Goal: Information Seeking & Learning: Learn about a topic

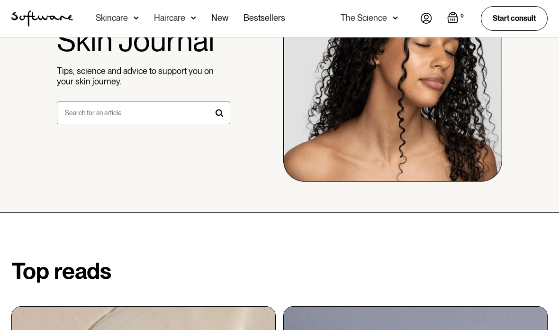
click at [164, 114] on input "search form" at bounding box center [144, 112] width 174 height 23
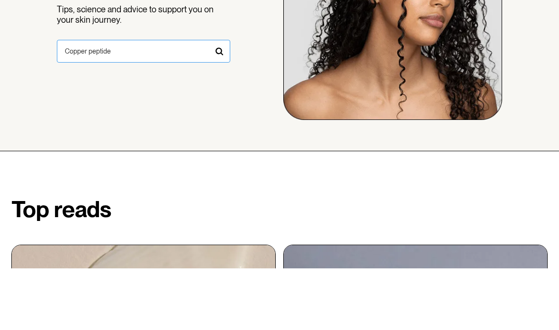
type input "Copper peptide"
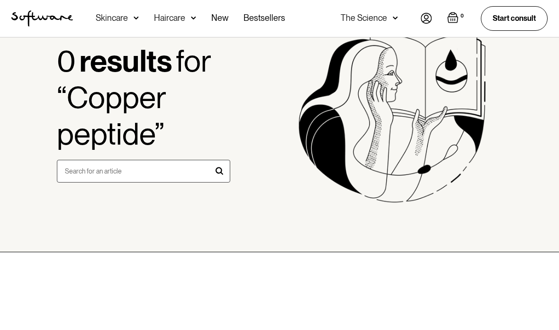
scroll to position [162, 0]
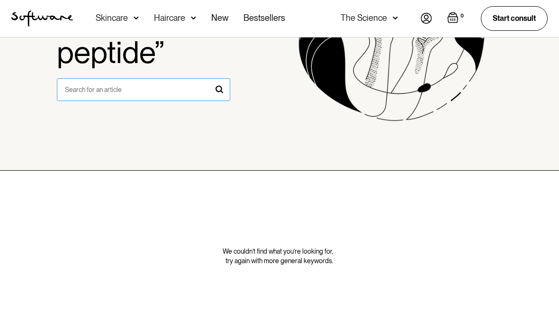
click at [169, 84] on input "search form" at bounding box center [144, 89] width 174 height 23
type input "Retinoid"
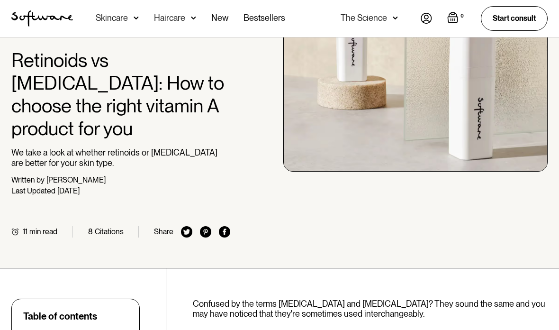
scroll to position [81, 0]
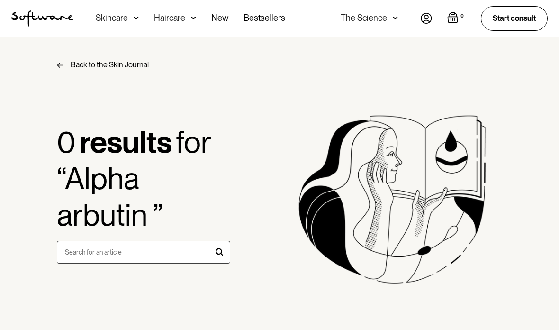
click at [384, 19] on div "The Science" at bounding box center [363, 17] width 46 height 9
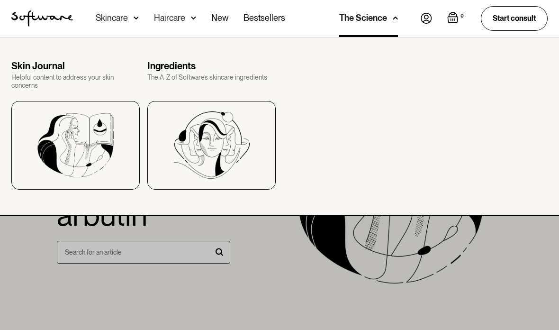
click at [187, 77] on div "The A-Z of Software’s skincare ingredients" at bounding box center [211, 77] width 128 height 8
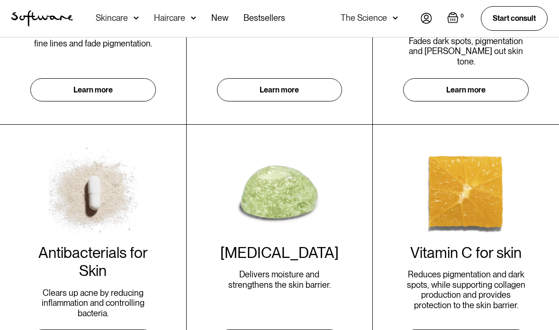
scroll to position [444, 0]
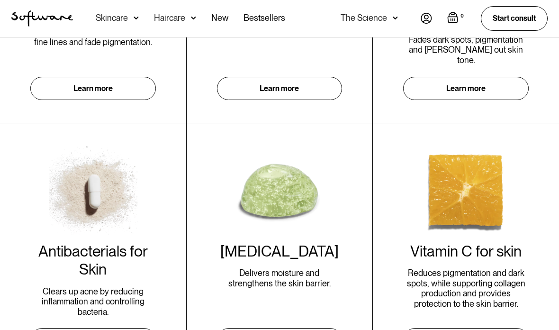
click at [289, 81] on link "Learn more" at bounding box center [279, 88] width 125 height 23
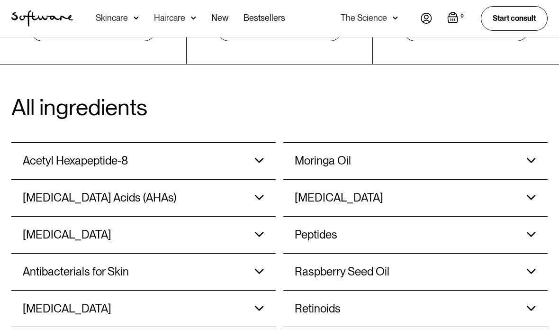
scroll to position [768, 0]
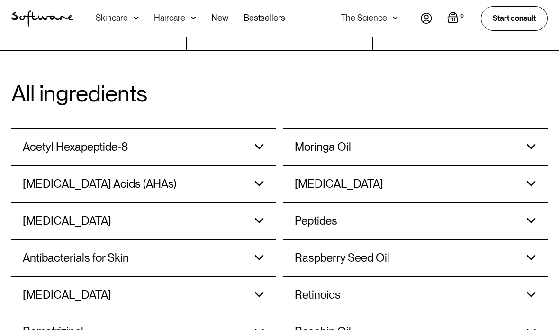
click at [46, 177] on h3 "[MEDICAL_DATA] Acids (AHAs)" at bounding box center [99, 184] width 153 height 14
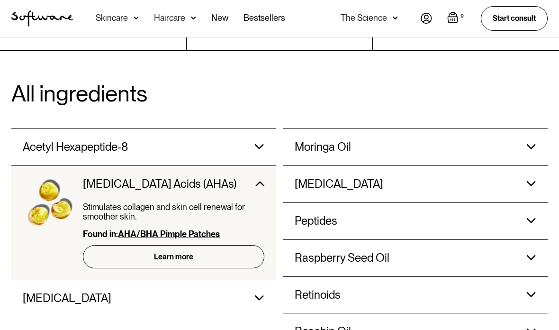
click at [206, 245] on link "Learn more" at bounding box center [173, 256] width 181 height 23
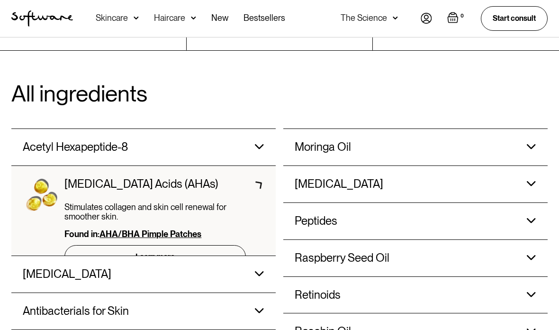
click at [99, 245] on link "Learn more" at bounding box center [154, 256] width 181 height 23
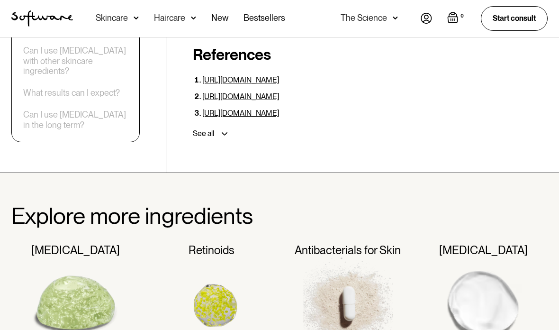
scroll to position [2573, 0]
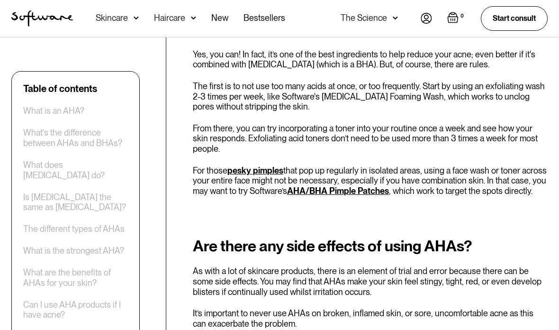
scroll to position [1908, 0]
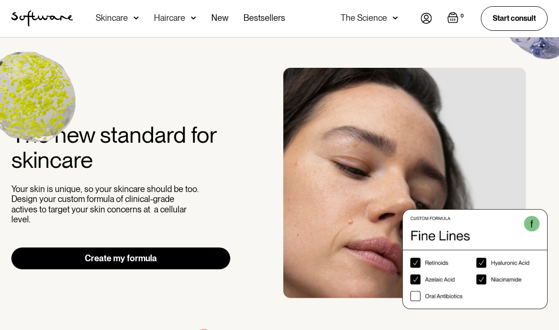
click at [129, 19] on div "Skincare" at bounding box center [117, 18] width 43 height 37
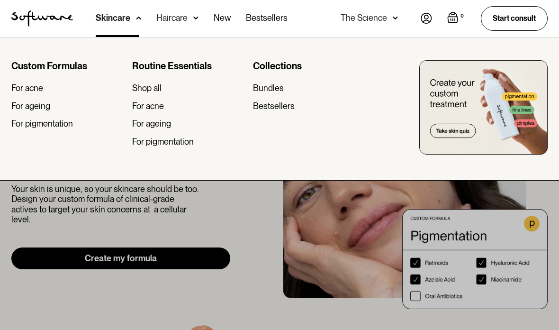
click at [134, 206] on div at bounding box center [279, 202] width 559 height 330
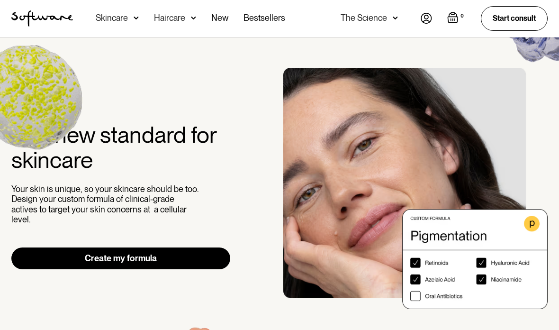
click at [383, 23] on div "The Science" at bounding box center [363, 17] width 46 height 9
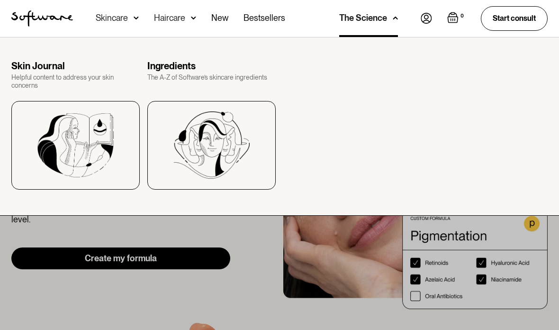
click at [206, 116] on img at bounding box center [211, 144] width 76 height 67
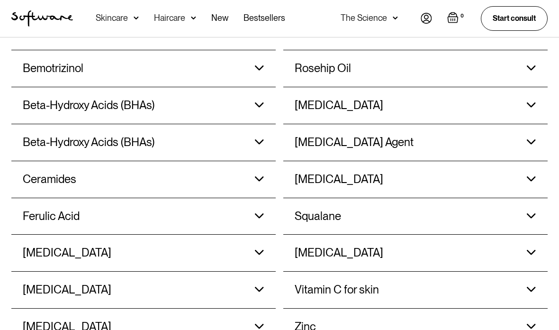
scroll to position [1030, 0]
click at [484, 198] on div "Squalane Moisturises, hydrates and provides antioxidant protection to strengthe…" at bounding box center [414, 216] width 241 height 36
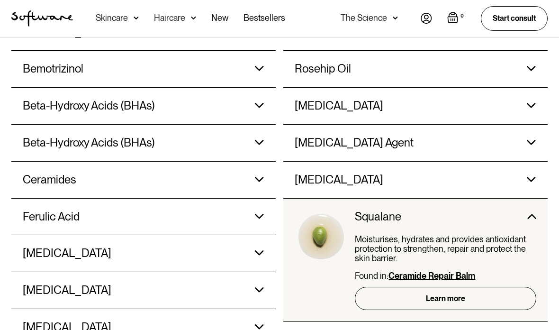
click at [473, 290] on link "Learn more" at bounding box center [445, 297] width 181 height 23
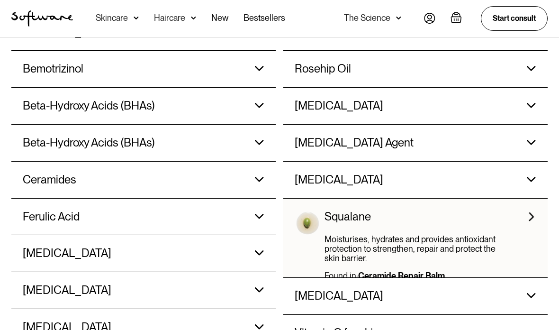
click at [467, 234] on div "Moisturises, hydrates and provides antioxidant protection to strengthen, repair…" at bounding box center [414, 252] width 181 height 36
click at [526, 198] on div "Squalane Moisturises, hydrates and provides antioxidant protection to strengthe…" at bounding box center [414, 237] width 241 height 79
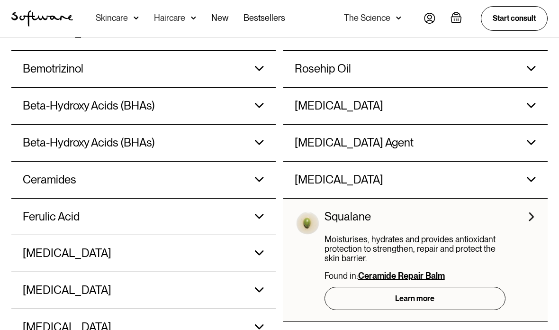
click at [525, 198] on div "Squalane Moisturises, hydrates and provides antioxidant protection to strengthe…" at bounding box center [414, 259] width 241 height 123
click at [317, 210] on img at bounding box center [307, 238] width 26 height 57
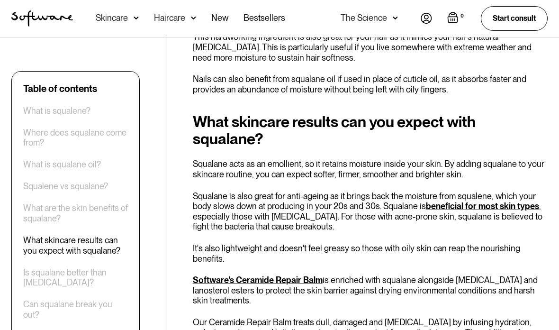
scroll to position [1435, 0]
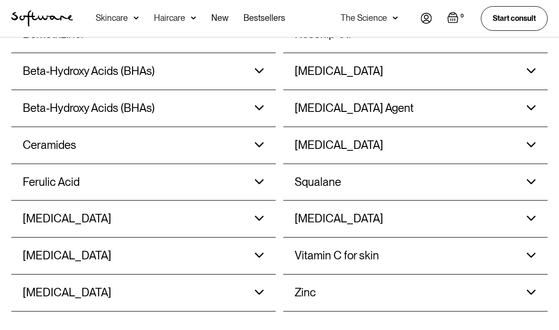
scroll to position [1045, 0]
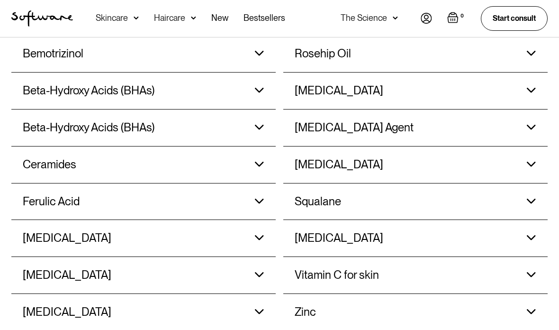
click at [56, 232] on h3 "[MEDICAL_DATA]" at bounding box center [67, 239] width 89 height 14
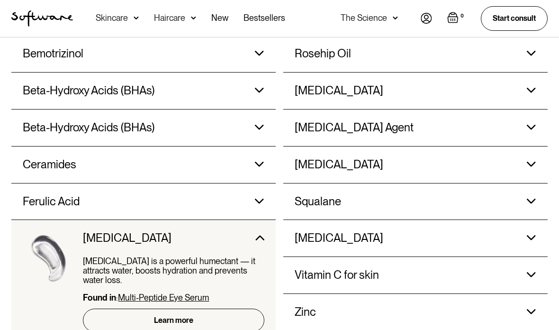
scroll to position [1061, 0]
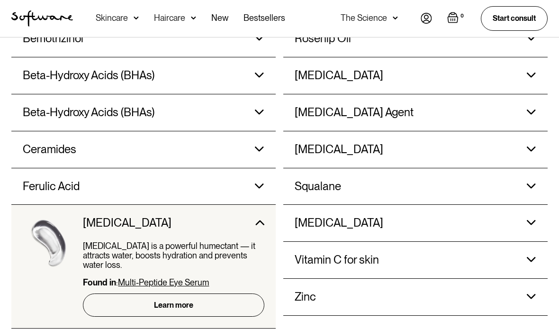
click at [339, 216] on div "[MEDICAL_DATA]" at bounding box center [384, 223] width 181 height 36
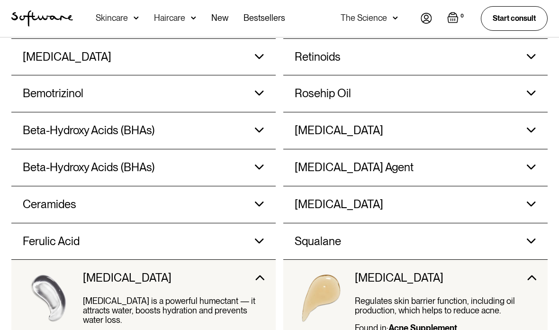
scroll to position [1005, 0]
click at [67, 196] on div "Ceramides" at bounding box center [113, 205] width 181 height 36
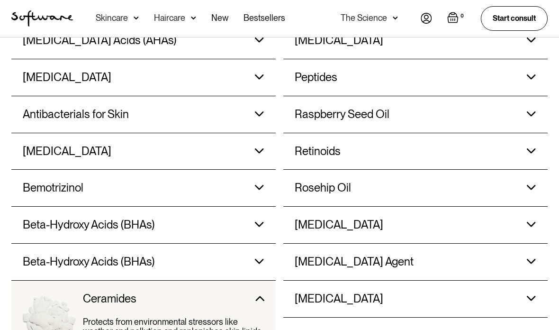
scroll to position [910, 0]
click at [346, 219] on h3 "[MEDICAL_DATA]" at bounding box center [338, 226] width 89 height 14
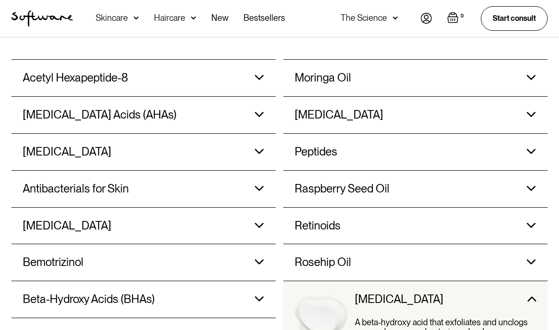
scroll to position [837, 0]
click at [56, 145] on h3 "[MEDICAL_DATA]" at bounding box center [67, 152] width 89 height 14
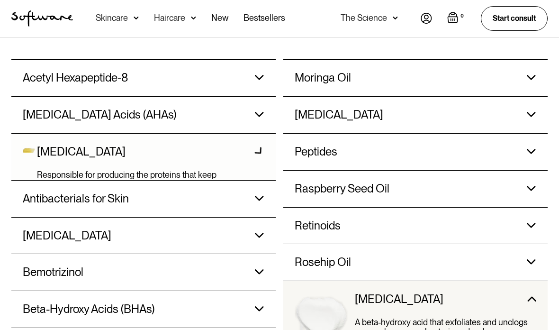
scroll to position [837, 0]
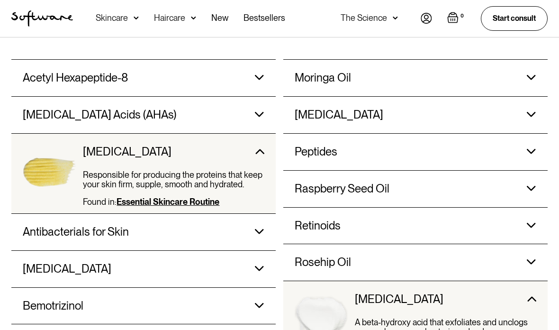
click at [328, 145] on h3 "Peptides" at bounding box center [315, 152] width 43 height 14
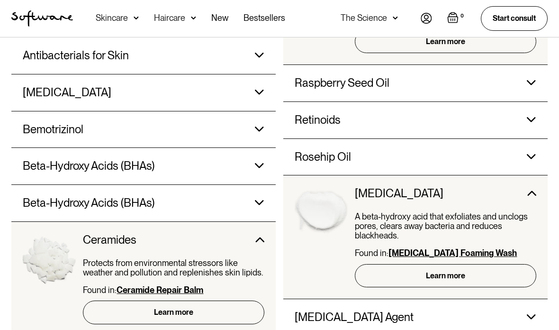
scroll to position [1013, 0]
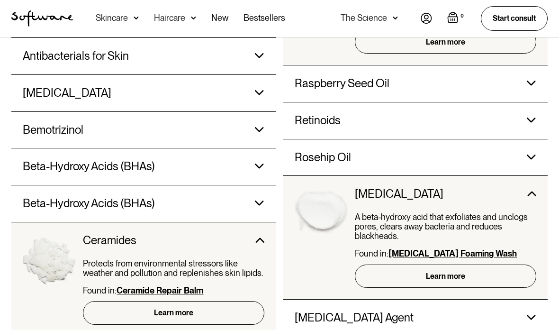
click at [540, 142] on div "Rosehip Oil Naturally high in Vitamin A and C and a host of fatty acids that he…" at bounding box center [415, 157] width 264 height 37
click at [527, 146] on div "Rosehip Oil Naturally high in Vitamin A and C and a host of fatty acids that he…" at bounding box center [414, 157] width 241 height 36
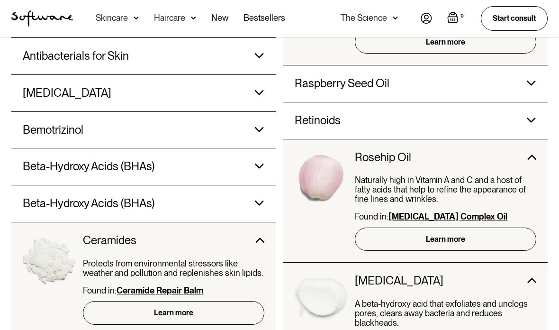
scroll to position [1029, 0]
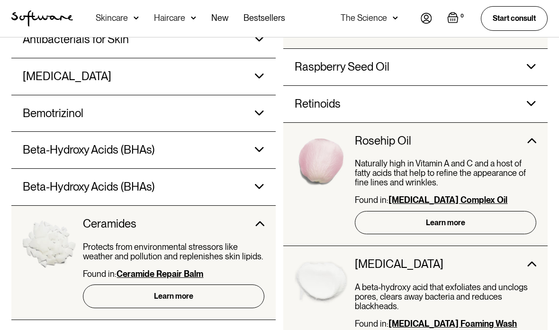
click at [483, 211] on link "Learn more" at bounding box center [445, 222] width 181 height 23
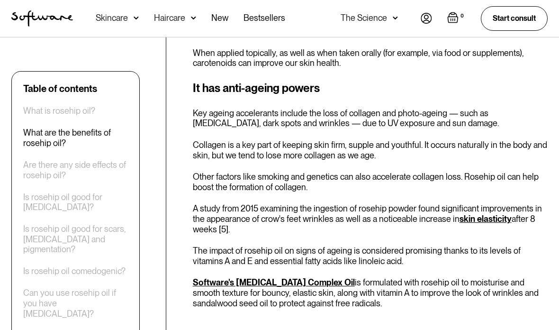
scroll to position [746, 0]
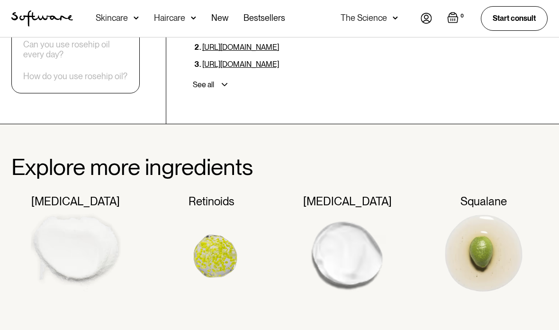
scroll to position [2330, 0]
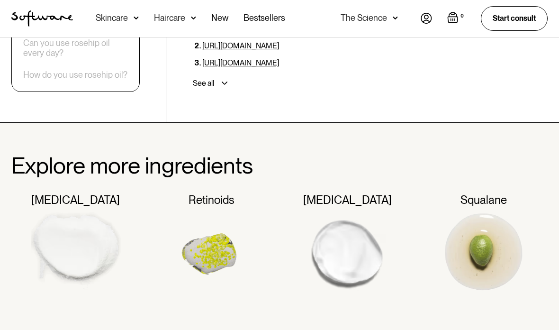
click at [76, 207] on img at bounding box center [76, 252] width 90 height 90
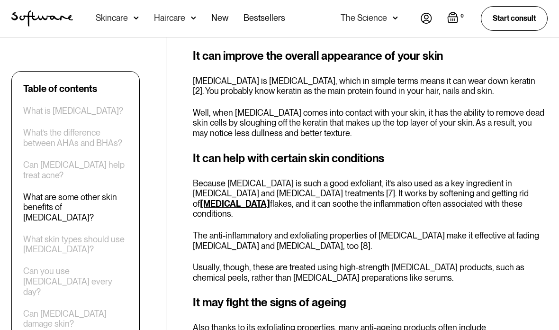
scroll to position [1305, 0]
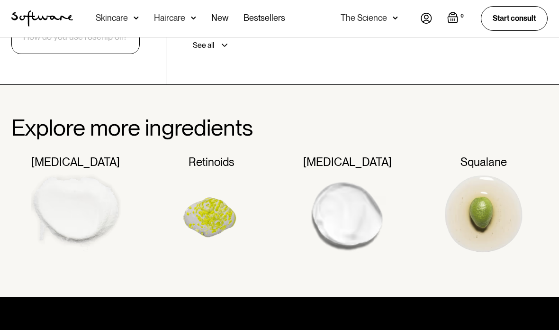
click at [370, 20] on div "The Science" at bounding box center [363, 17] width 46 height 9
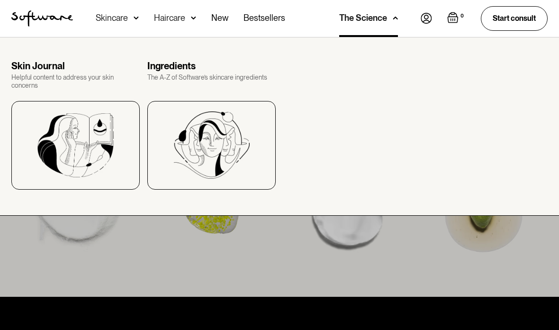
click at [36, 75] on div "Helpful content to address your skin concerns" at bounding box center [75, 81] width 128 height 16
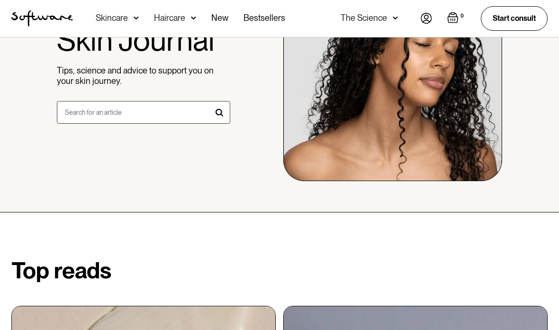
scroll to position [104, 0]
click at [168, 117] on input "search form" at bounding box center [144, 112] width 174 height 23
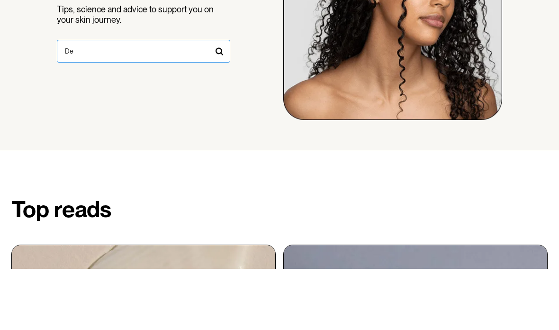
type input "D"
type input "Brightening"
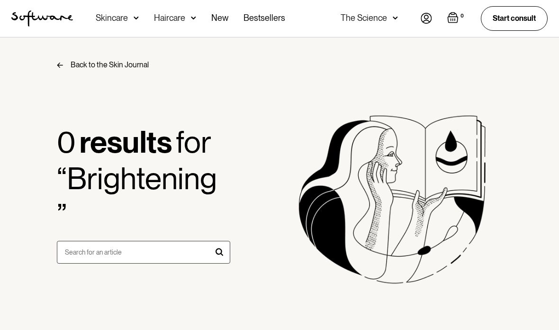
click at [374, 13] on div "The Science" at bounding box center [363, 17] width 46 height 9
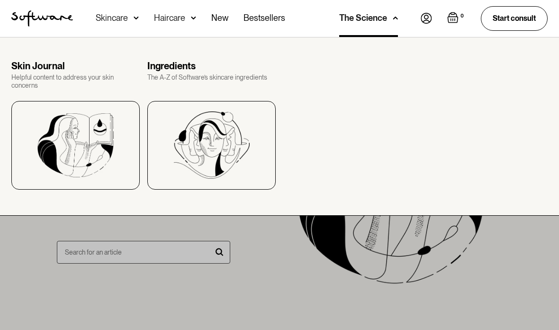
click at [229, 143] on img at bounding box center [211, 144] width 76 height 67
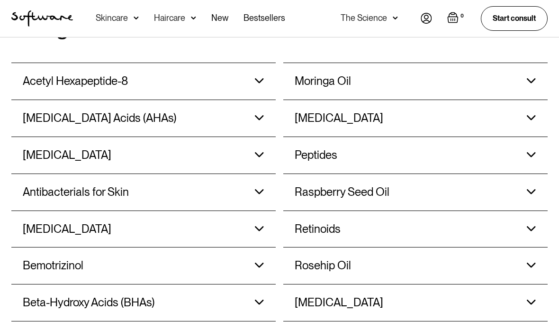
scroll to position [838, 0]
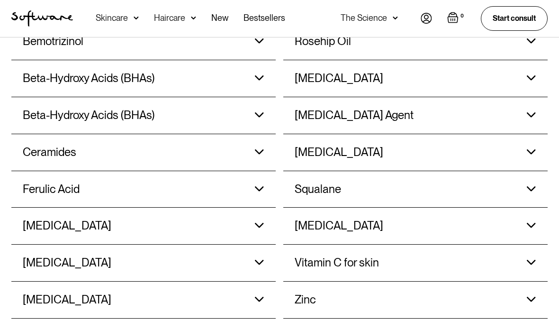
click at [469, 282] on div "Zinc" at bounding box center [384, 300] width 181 height 36
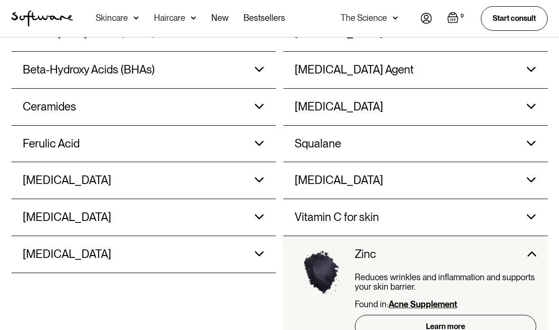
scroll to position [1106, 0]
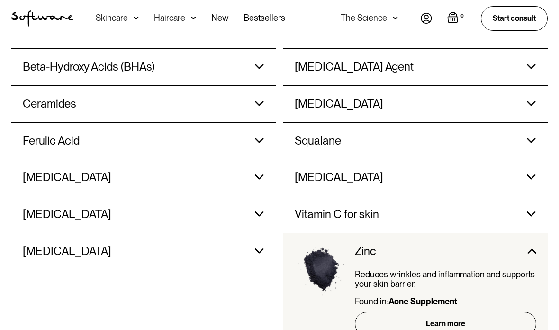
click at [473, 312] on link "Learn more" at bounding box center [445, 323] width 181 height 23
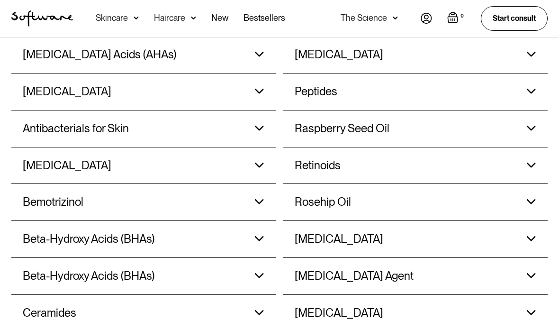
scroll to position [891, 0]
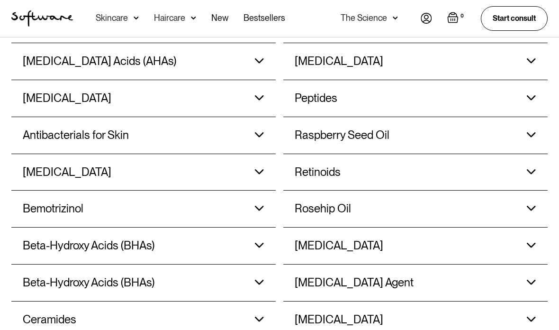
click at [28, 165] on h3 "Azelaic Acid" at bounding box center [67, 172] width 89 height 14
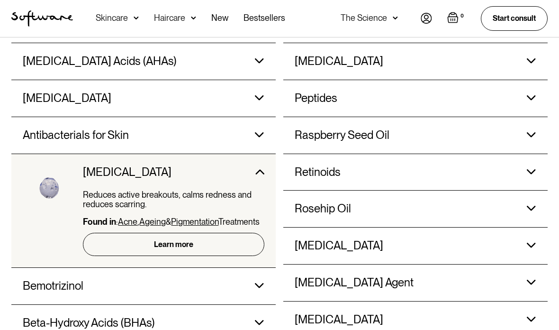
click at [139, 241] on link "Learn more" at bounding box center [173, 243] width 181 height 23
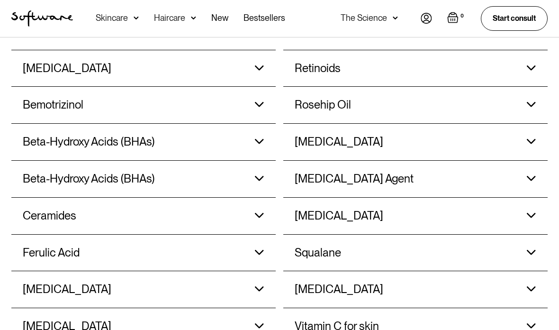
scroll to position [1025, 0]
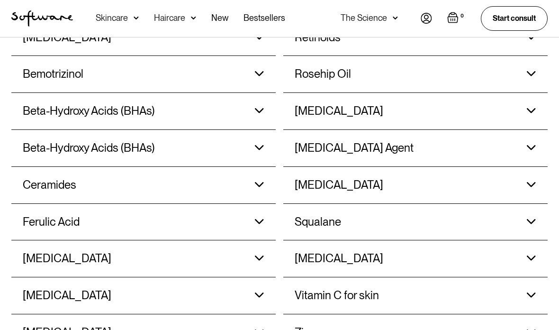
click at [534, 250] on div "Vitamin B5 Regulates skin barrier function, including oil production, which hel…" at bounding box center [414, 259] width 241 height 36
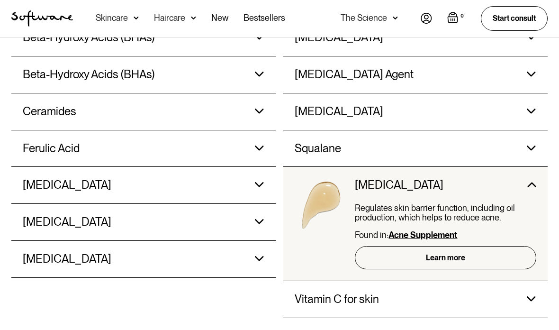
scroll to position [1104, 0]
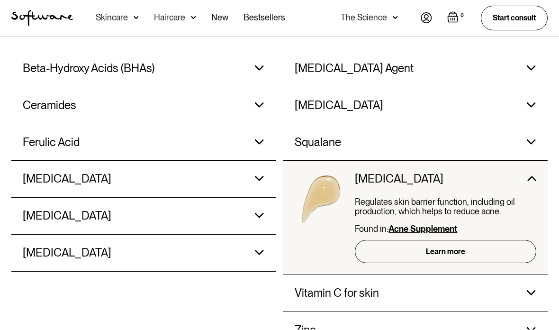
click at [496, 275] on div "Vitamin C for skin Reduces pigmentation and dark spots, while supporting collag…" at bounding box center [414, 293] width 241 height 36
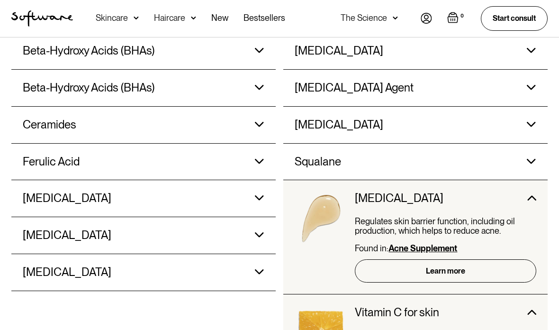
scroll to position [1046, 0]
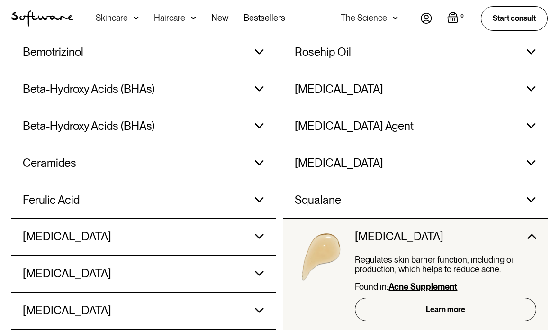
click at [245, 219] on div "Glycerin Glycerin is a powerful humectant — it attracts water, boosts hydration…" at bounding box center [143, 237] width 241 height 36
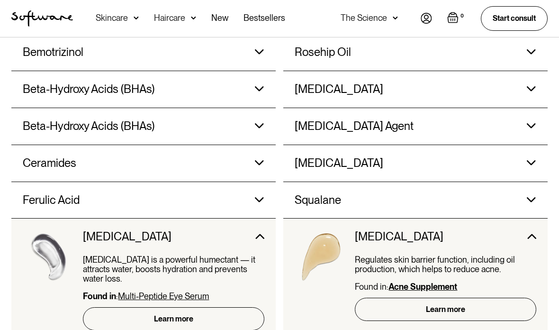
click at [204, 307] on link "Learn more" at bounding box center [173, 318] width 181 height 23
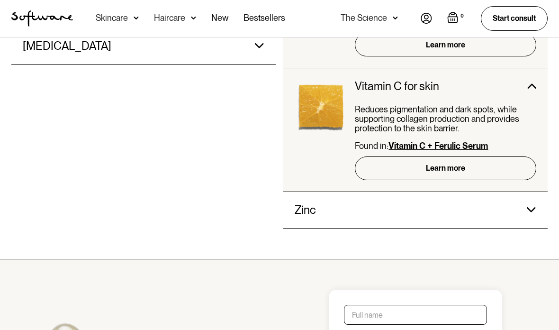
scroll to position [1316, 0]
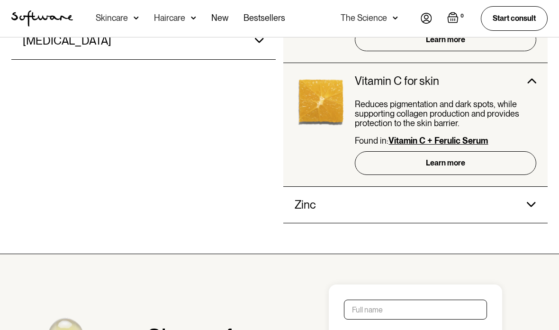
click at [464, 152] on link "Learn more" at bounding box center [445, 162] width 181 height 23
click at [459, 151] on link "Learn more" at bounding box center [445, 162] width 181 height 23
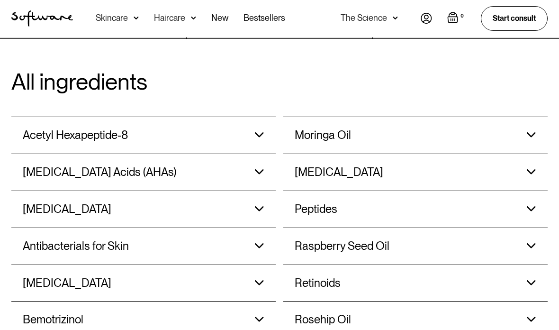
scroll to position [790, 0]
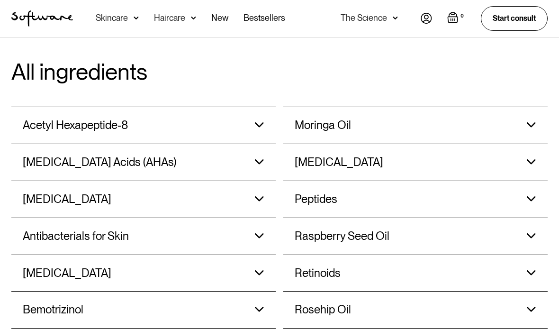
click at [246, 119] on div "Acetyl Hexapeptide-8 Acetyl hexapeptide-8 smooths expression lines, boosts mois…" at bounding box center [143, 125] width 241 height 36
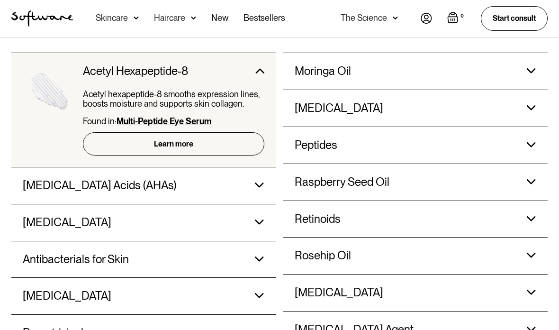
scroll to position [781, 0]
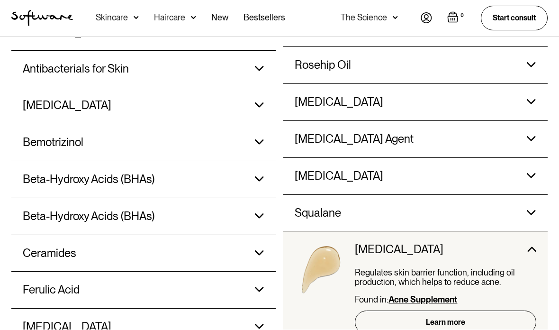
click at [517, 134] on div "Skin Lightening Agent Fades dark spots, pigmentation and evens out skin tone. F…" at bounding box center [414, 139] width 241 height 36
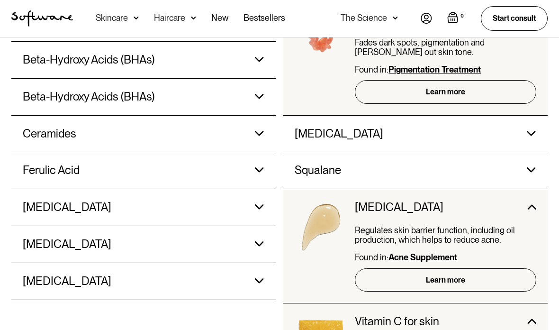
scroll to position [1153, 0]
click at [466, 84] on link "Learn more" at bounding box center [445, 91] width 181 height 23
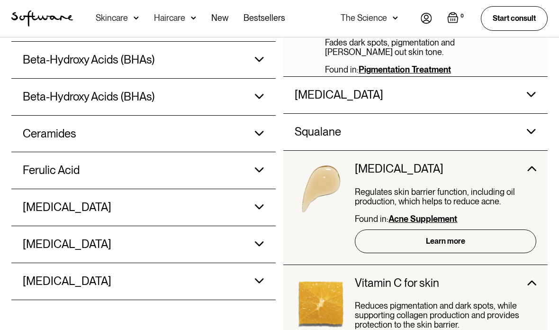
click at [247, 149] on div "Ceramides Protects from environmental stressors like weather and pollution and …" at bounding box center [143, 134] width 241 height 36
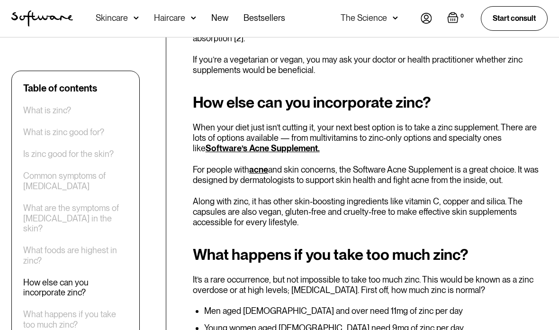
scroll to position [1980, 0]
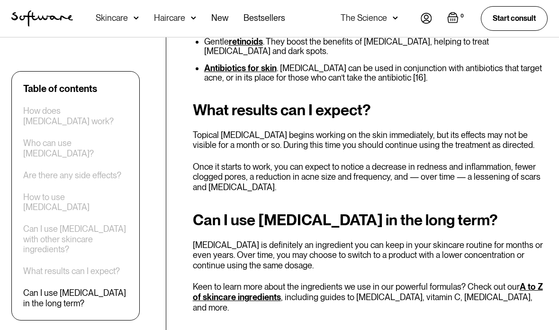
scroll to position [2237, 0]
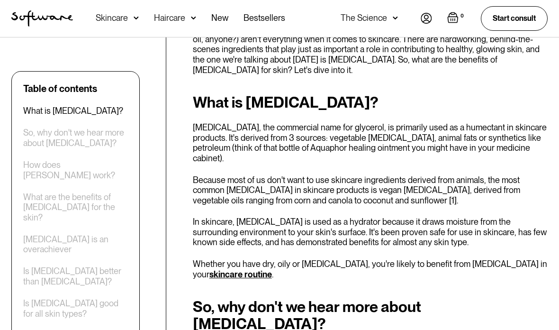
scroll to position [248, 0]
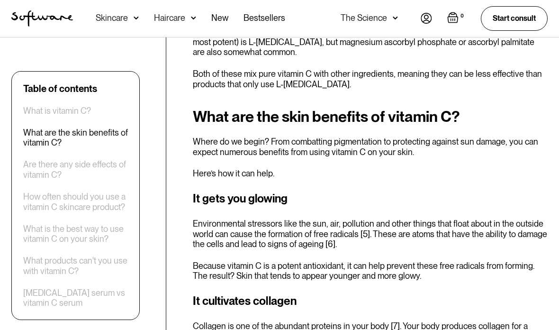
scroll to position [474, 0]
click at [193, 292] on h3 "It cultivates collagen" at bounding box center [370, 300] width 355 height 17
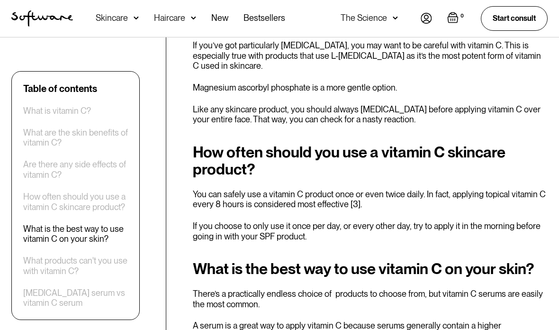
scroll to position [1324, 0]
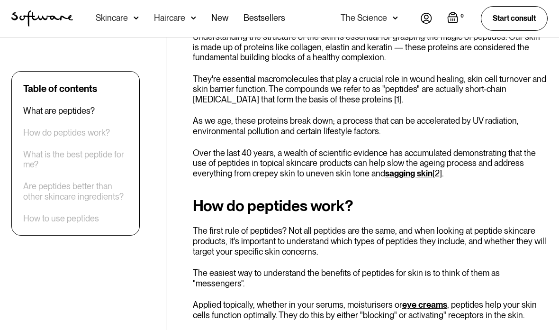
scroll to position [326, 0]
